Goal: Information Seeking & Learning: Learn about a topic

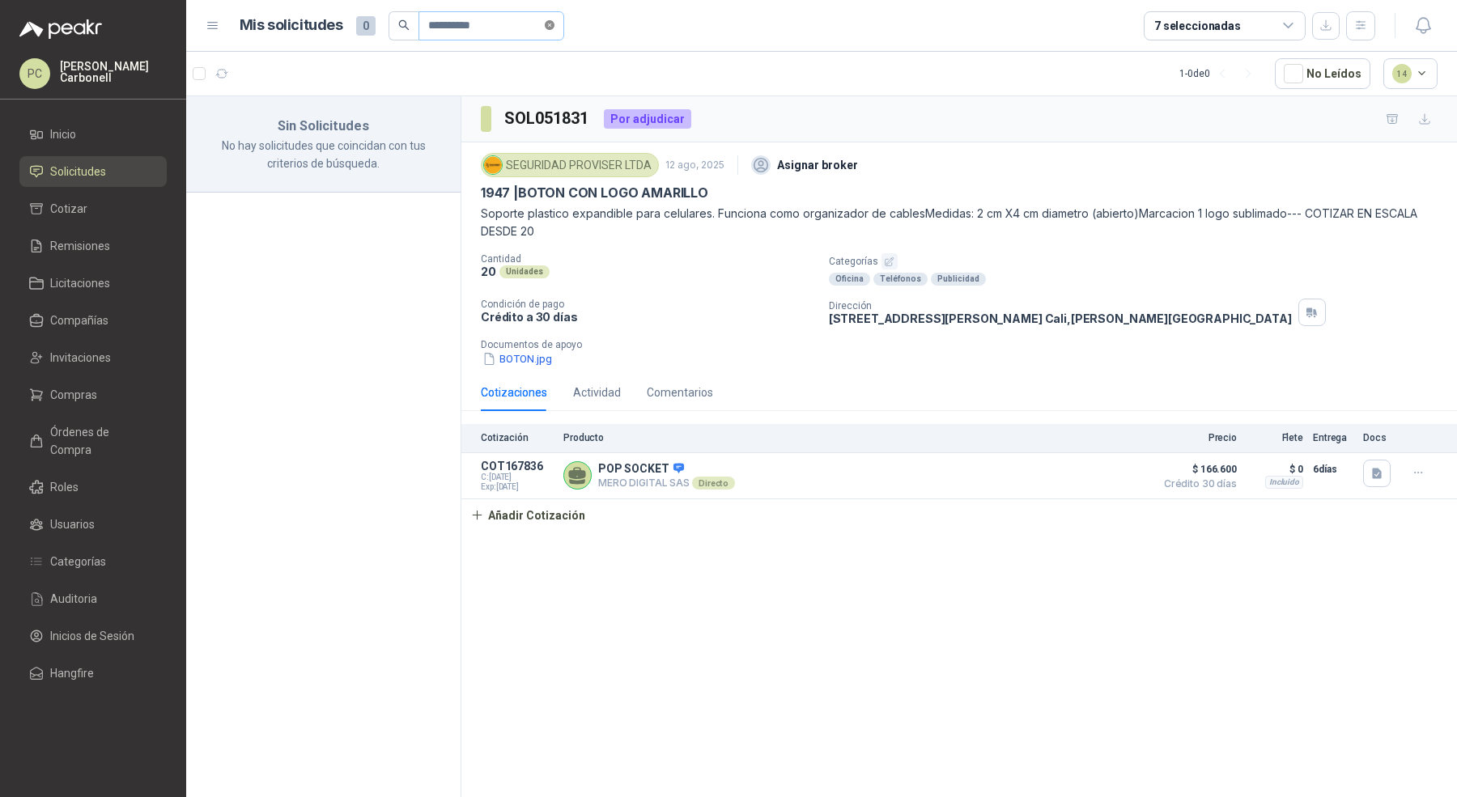
click at [554, 28] on icon "close-circle" at bounding box center [550, 25] width 10 height 10
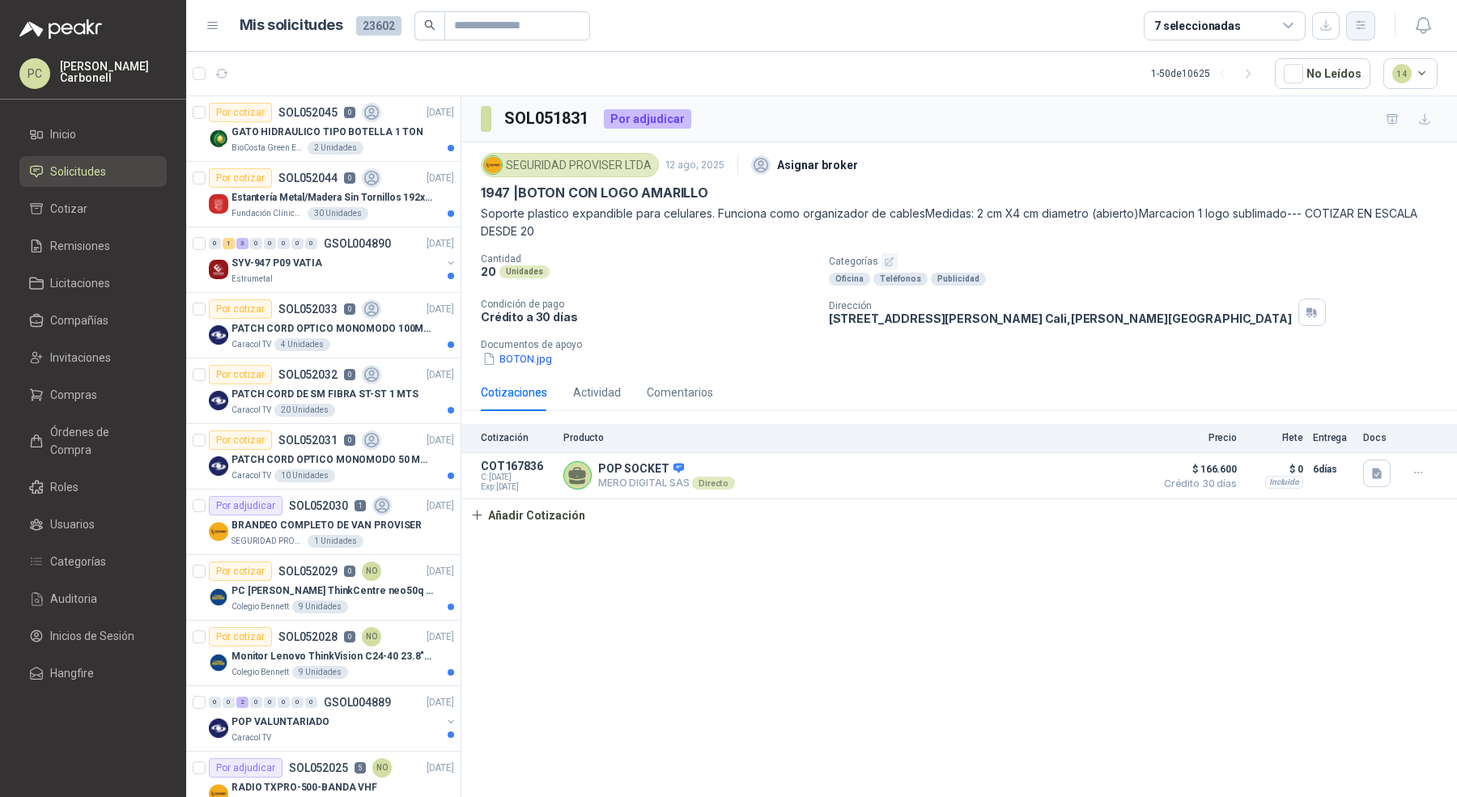
click at [1359, 27] on icon "button" at bounding box center [1361, 26] width 14 height 14
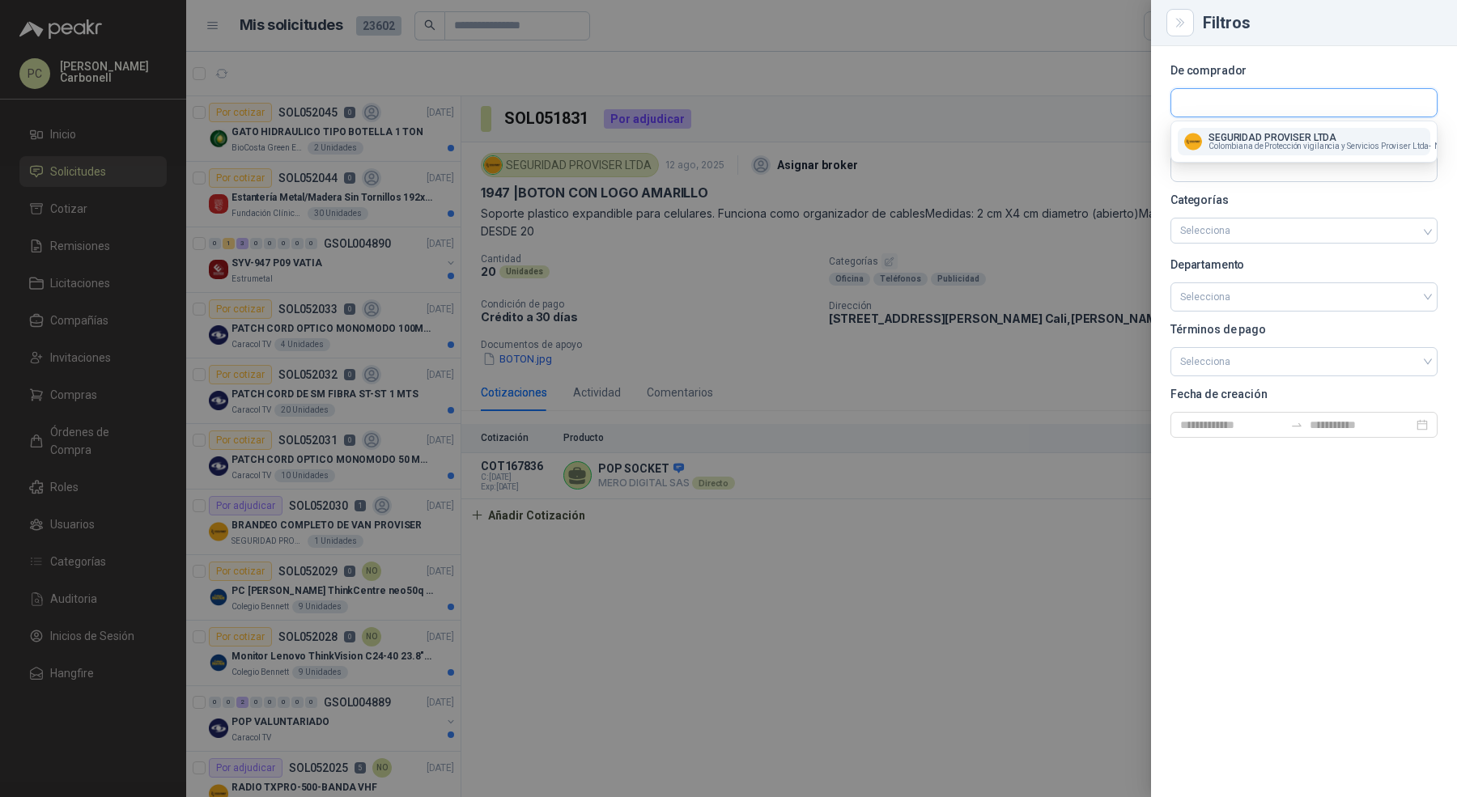
click at [1325, 104] on input "text" at bounding box center [1303, 103] width 265 height 28
click at [1311, 138] on p "SEGURIDAD PROVISER LTDA" at bounding box center [1350, 138] width 283 height 10
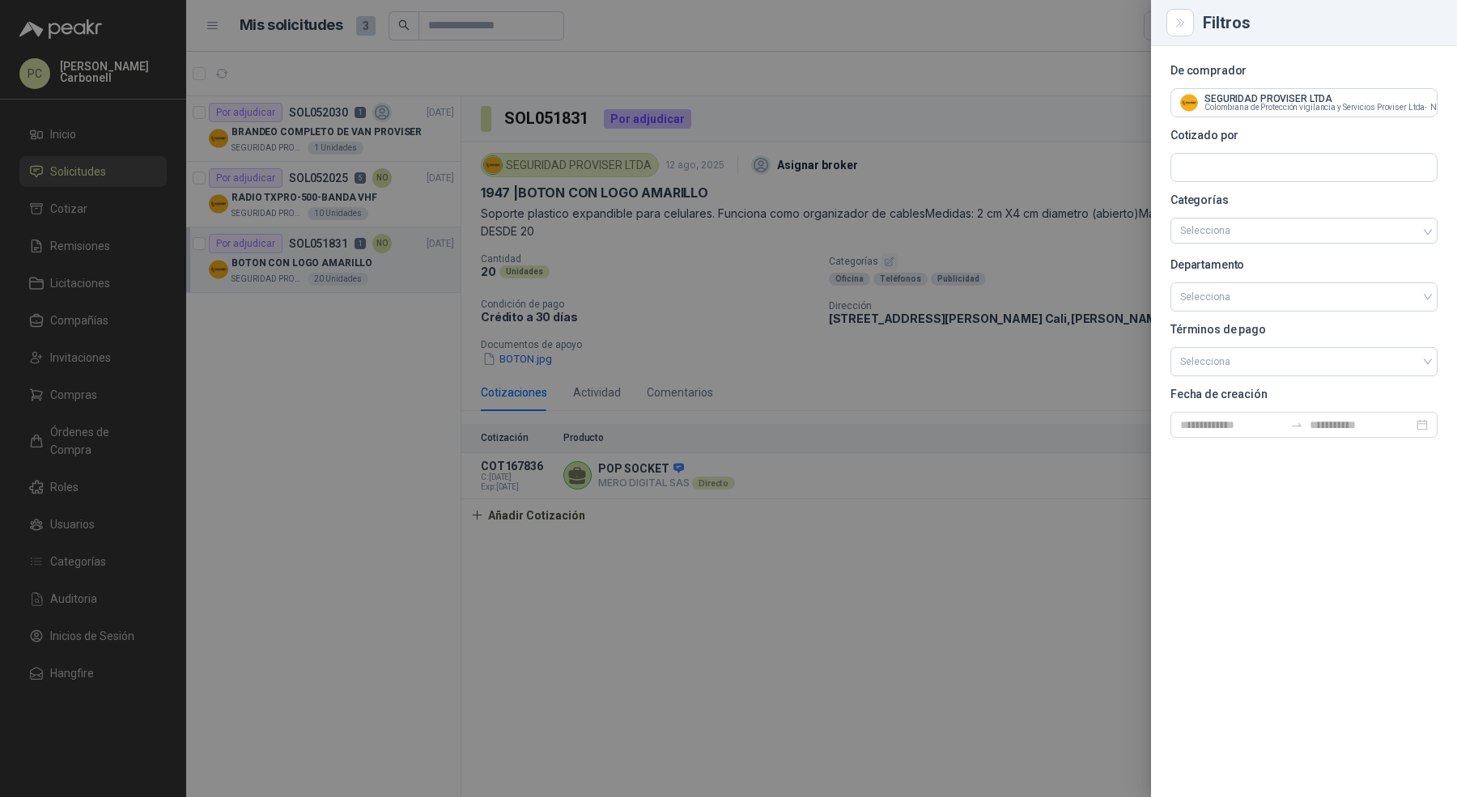
click at [394, 394] on div at bounding box center [728, 398] width 1457 height 797
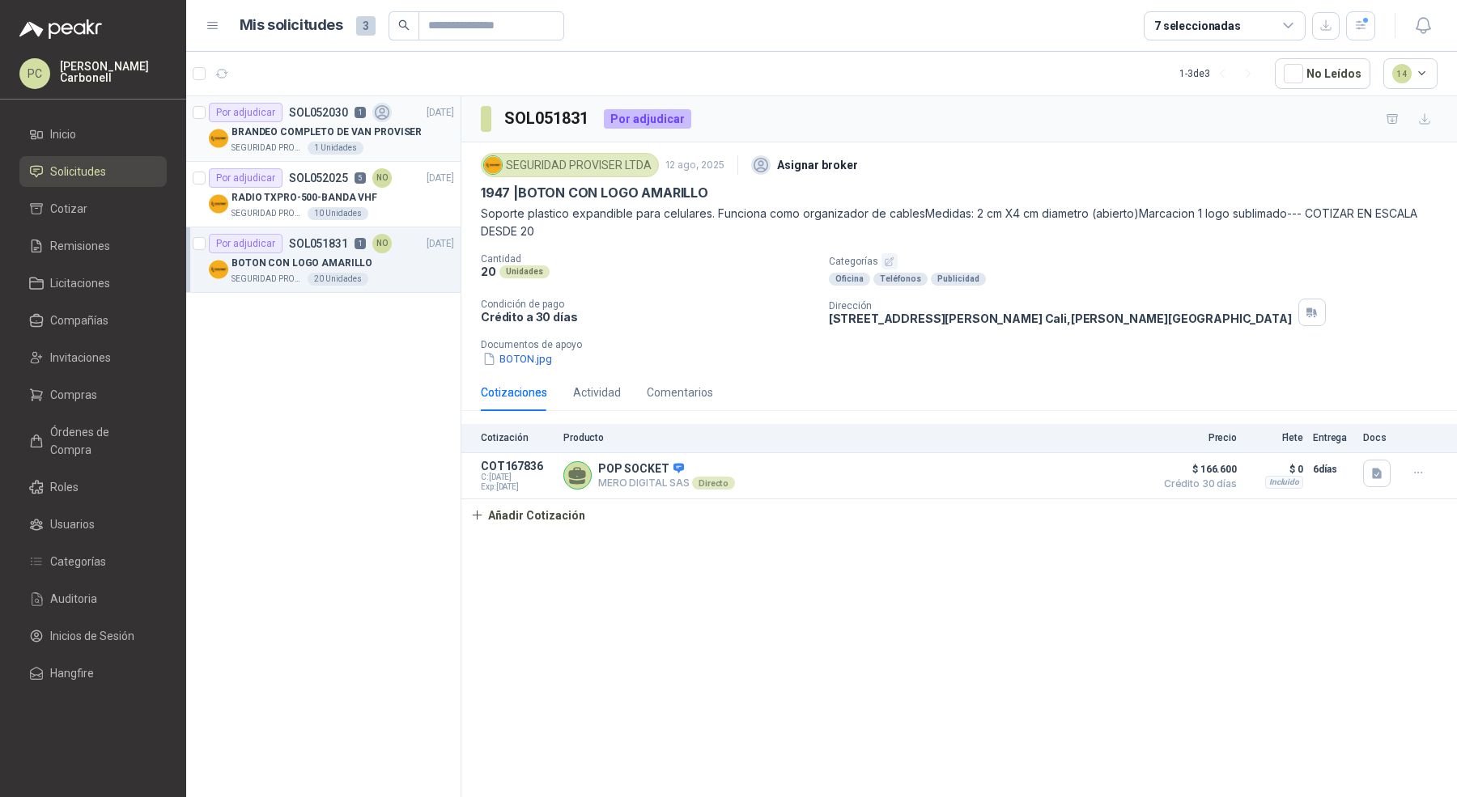
click at [393, 143] on div "SEGURIDAD PROVISER LTDA 1 Unidades" at bounding box center [343, 148] width 223 height 13
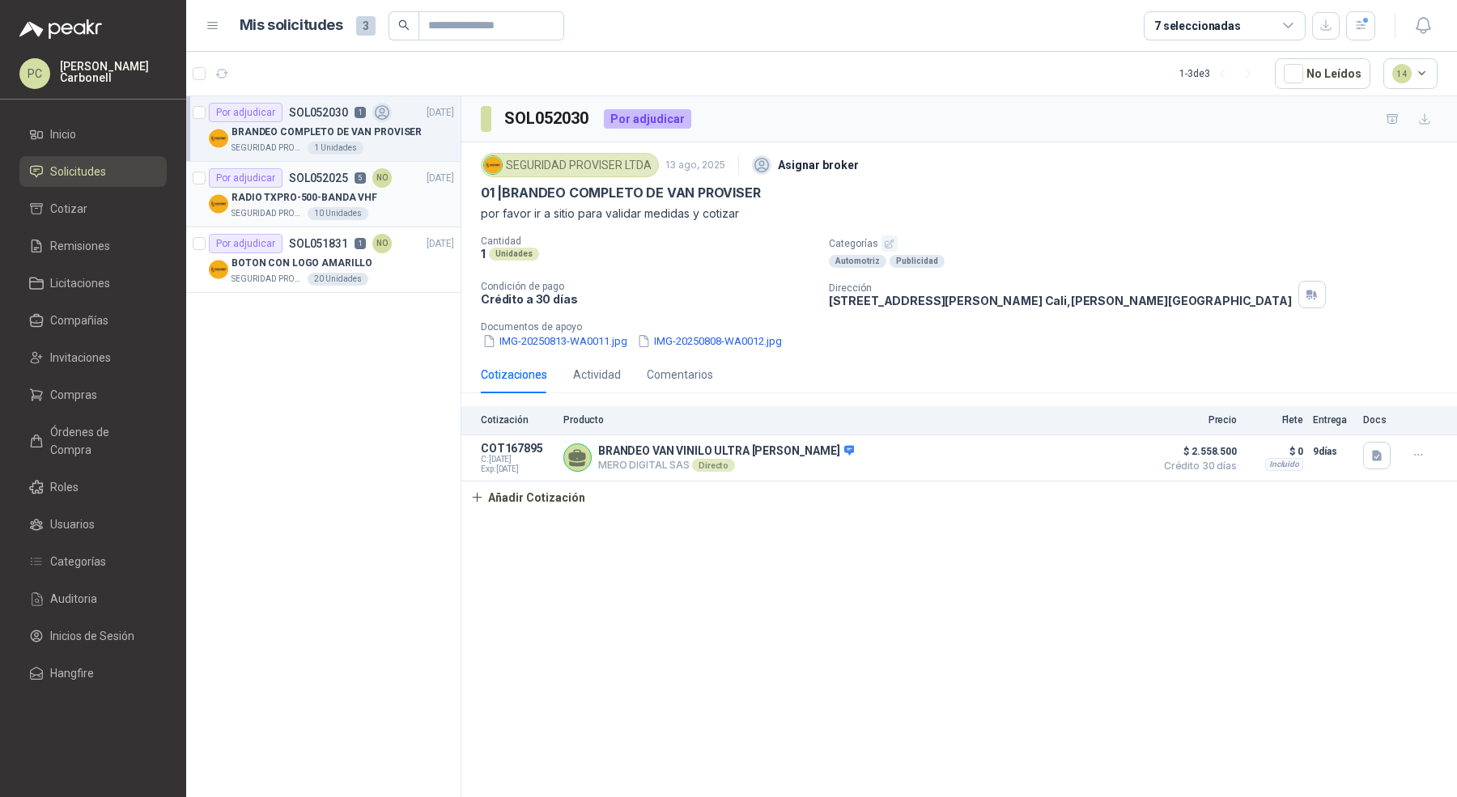
click at [401, 196] on div "RADIO TXPRO-500-BANDA VHF" at bounding box center [343, 197] width 223 height 19
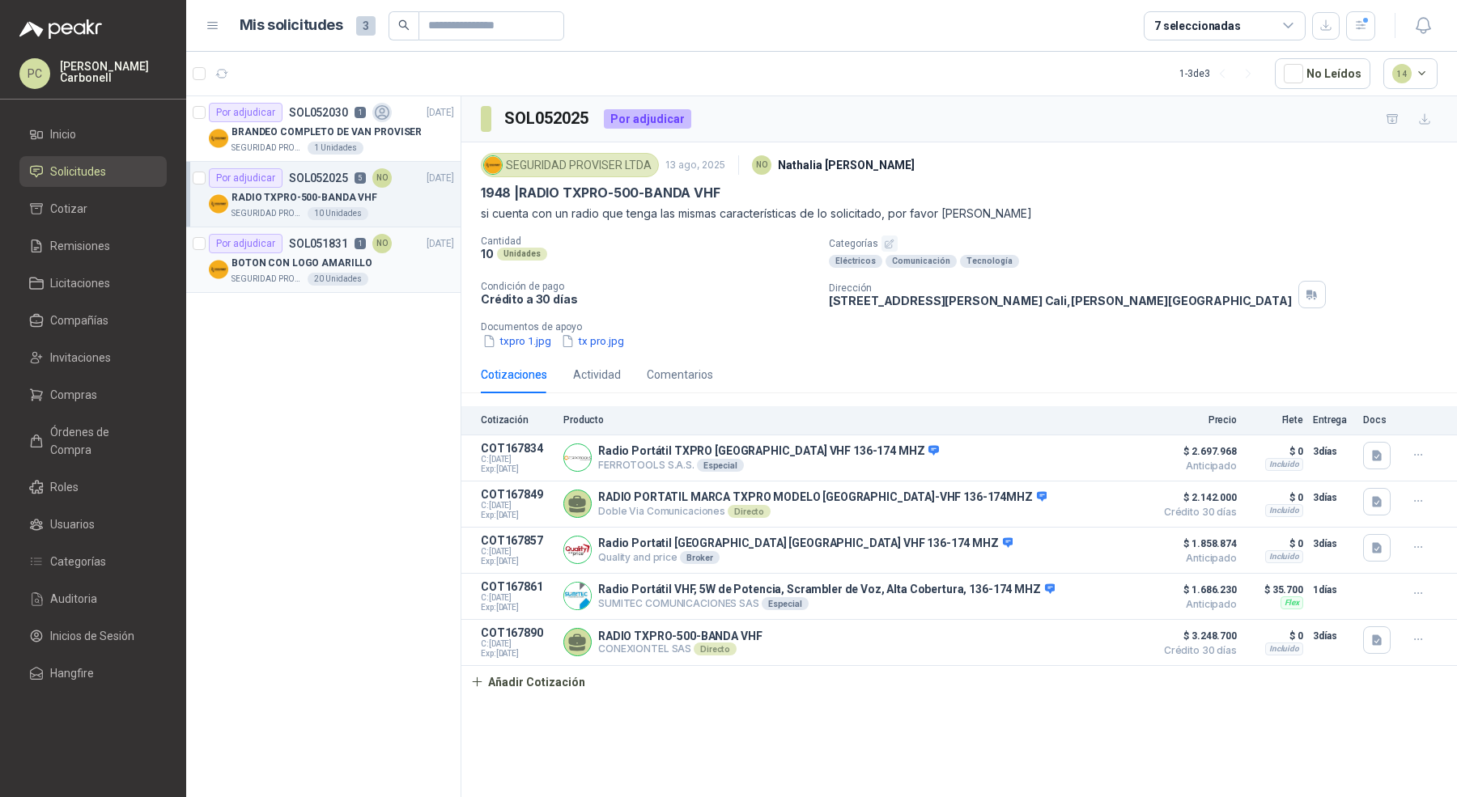
click at [390, 250] on div "Por adjudicar SOL051831 1 NO [DATE]" at bounding box center [331, 243] width 245 height 19
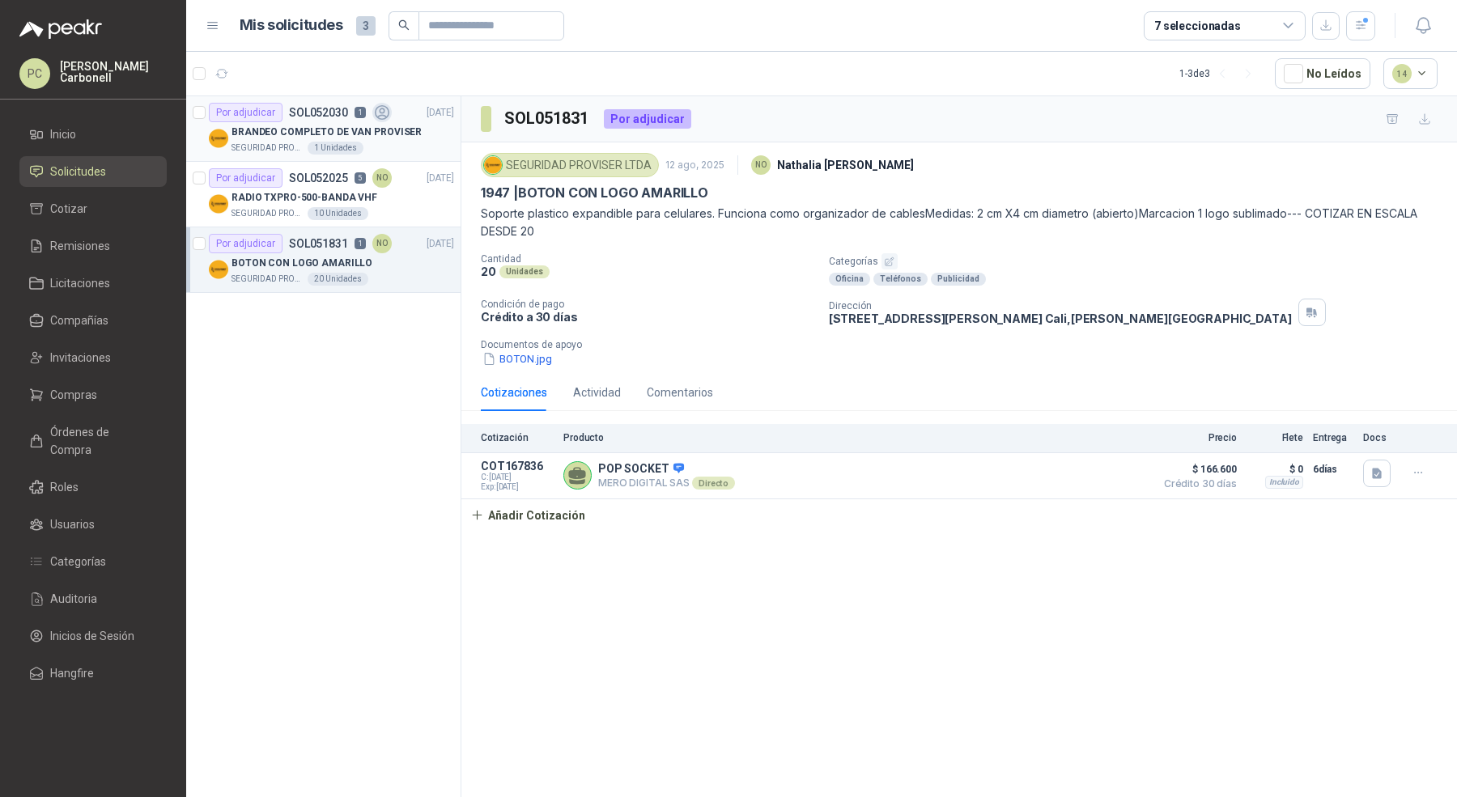
click at [420, 147] on div "SEGURIDAD PROVISER LTDA 1 Unidades" at bounding box center [343, 148] width 223 height 13
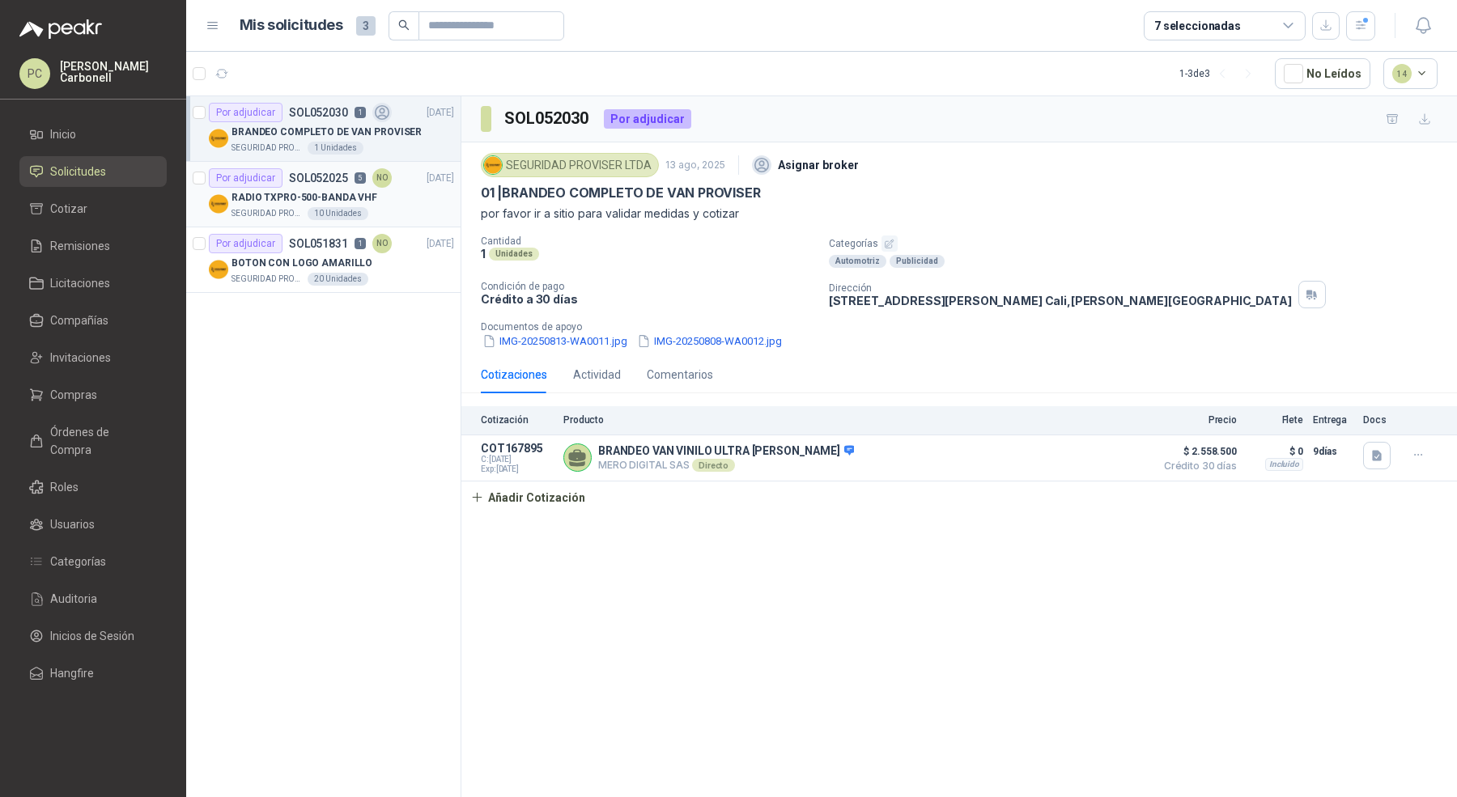
click at [418, 198] on div "RADIO TXPRO-500-BANDA VHF" at bounding box center [343, 197] width 223 height 19
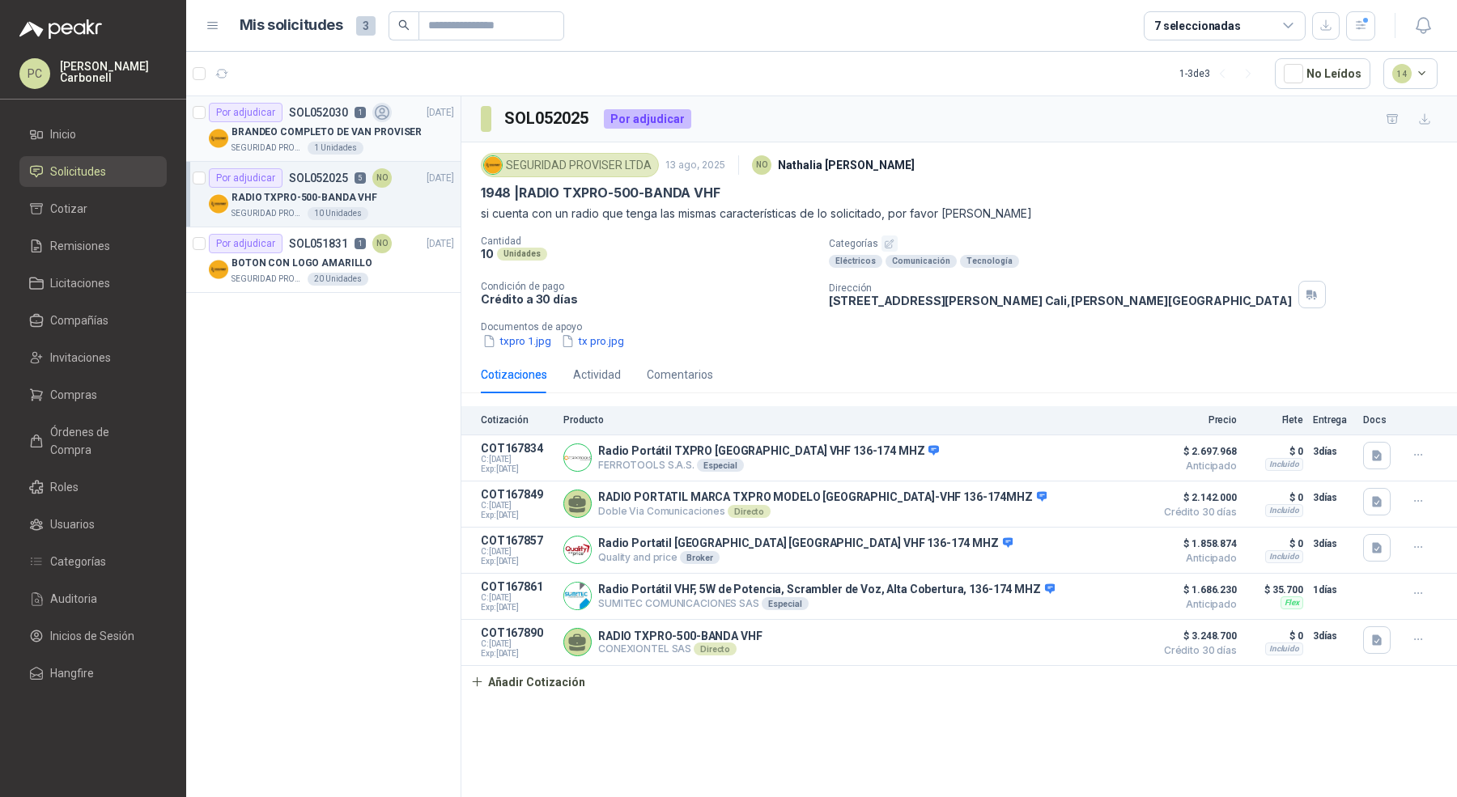
click at [386, 138] on div "BRANDEO COMPLETO DE VAN PROVISER" at bounding box center [343, 131] width 223 height 19
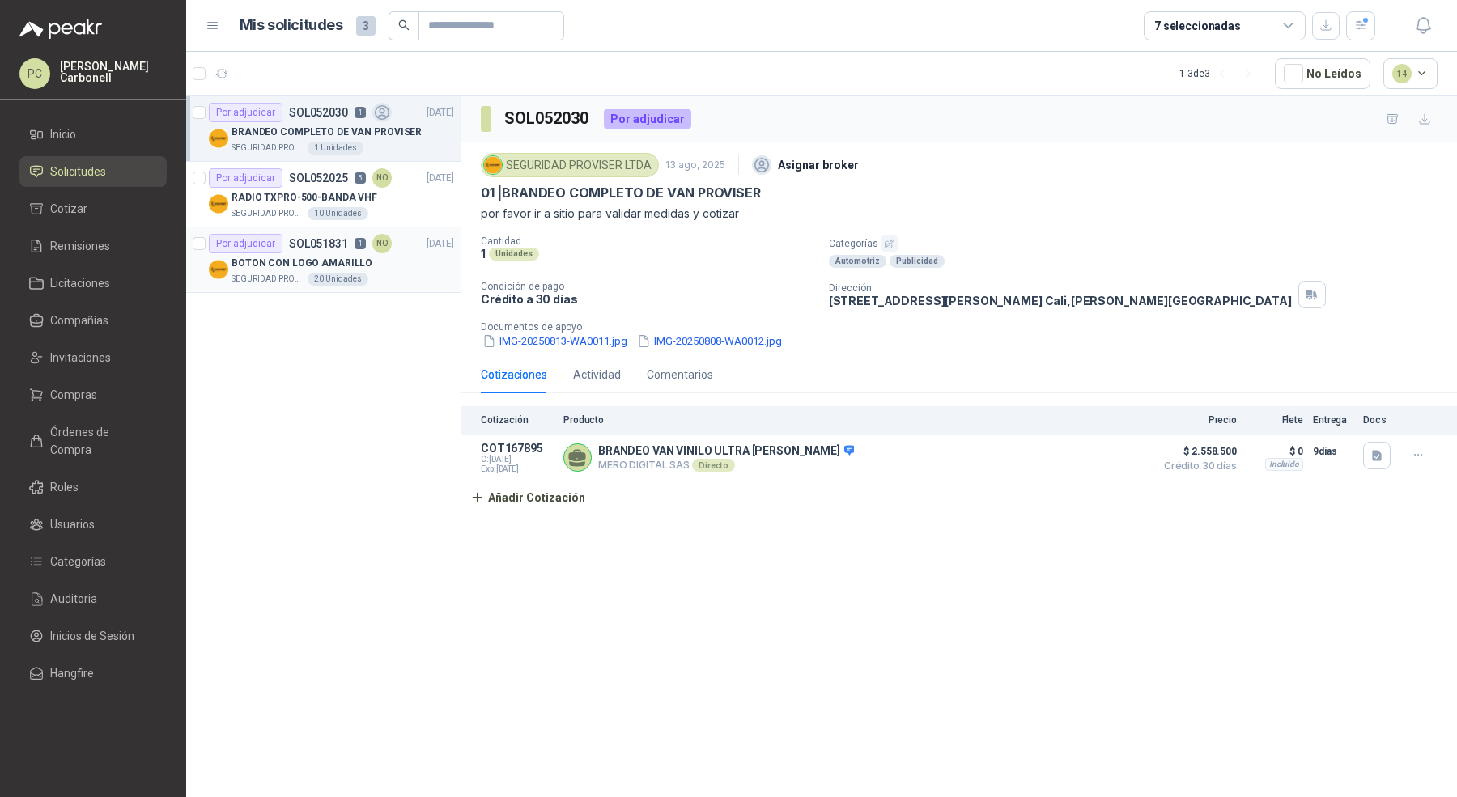
click at [378, 265] on div "BOTON CON LOGO AMARILLO" at bounding box center [343, 262] width 223 height 19
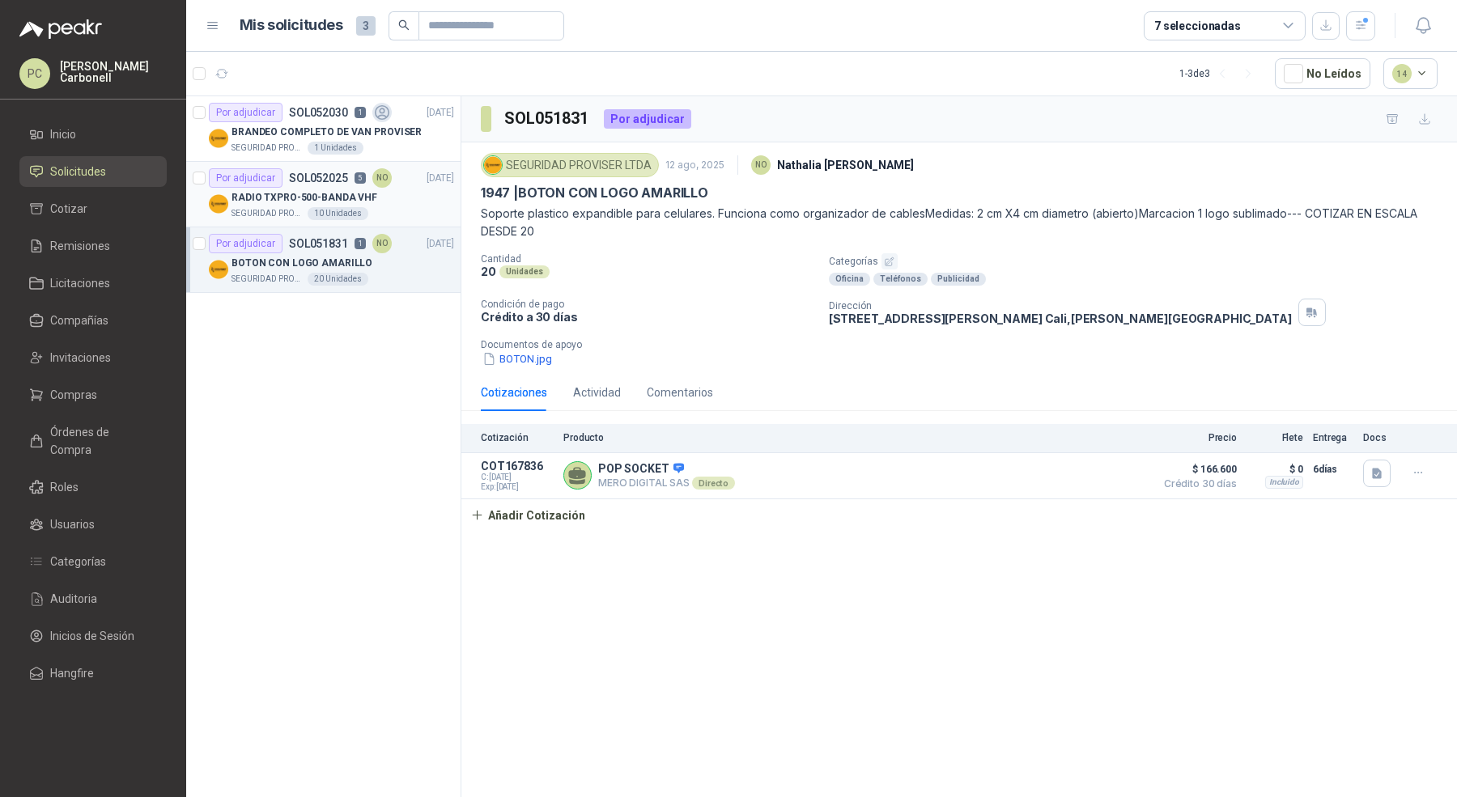
click at [419, 219] on article "Por adjudicar SOL052025 5 NO [DATE] RADIO TXPRO-500-BANDA VHF SEGURIDAD PROVISE…" at bounding box center [323, 195] width 274 height 66
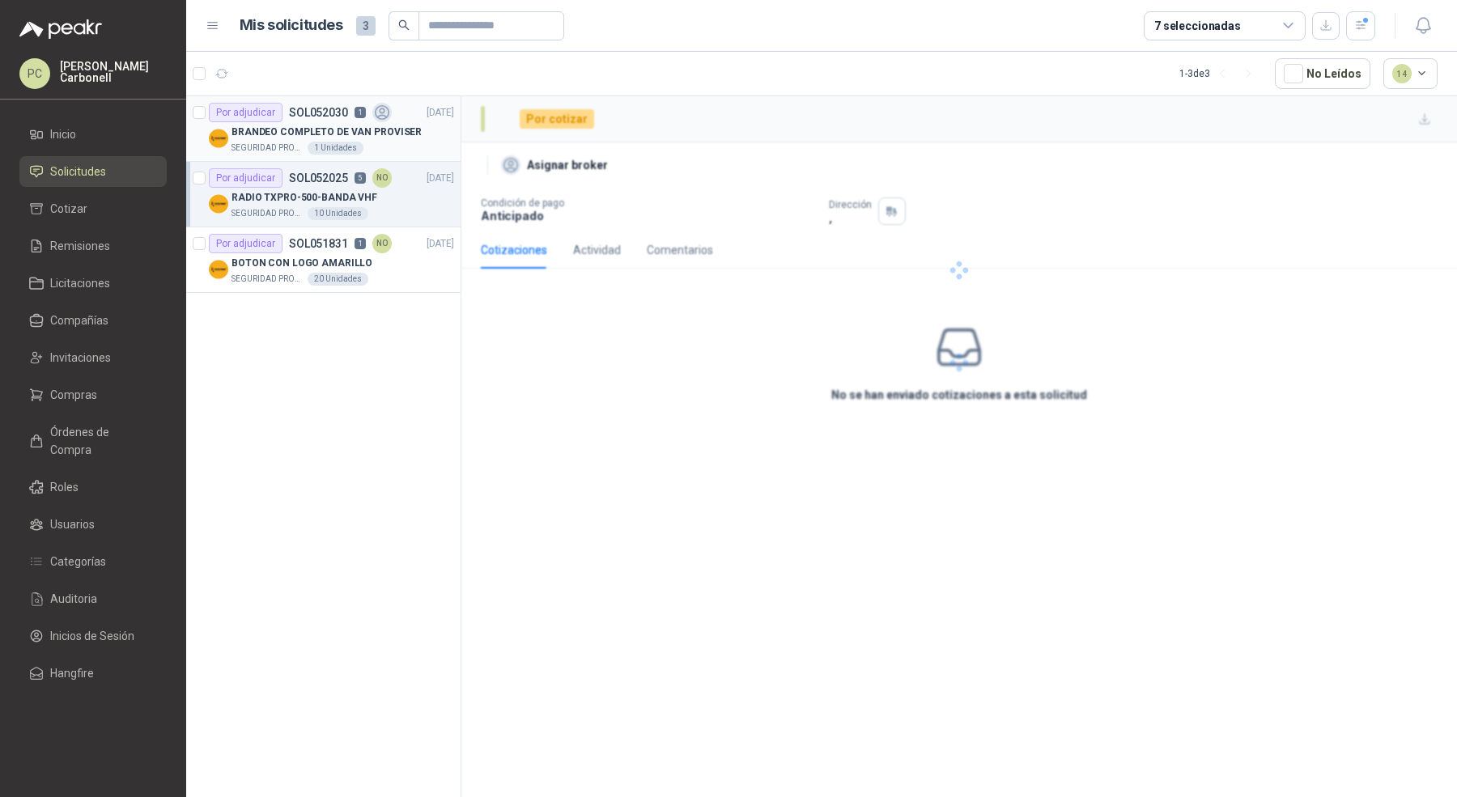
click at [438, 134] on div "BRANDEO COMPLETO DE VAN PROVISER" at bounding box center [343, 131] width 223 height 19
